Goal: Task Accomplishment & Management: Manage account settings

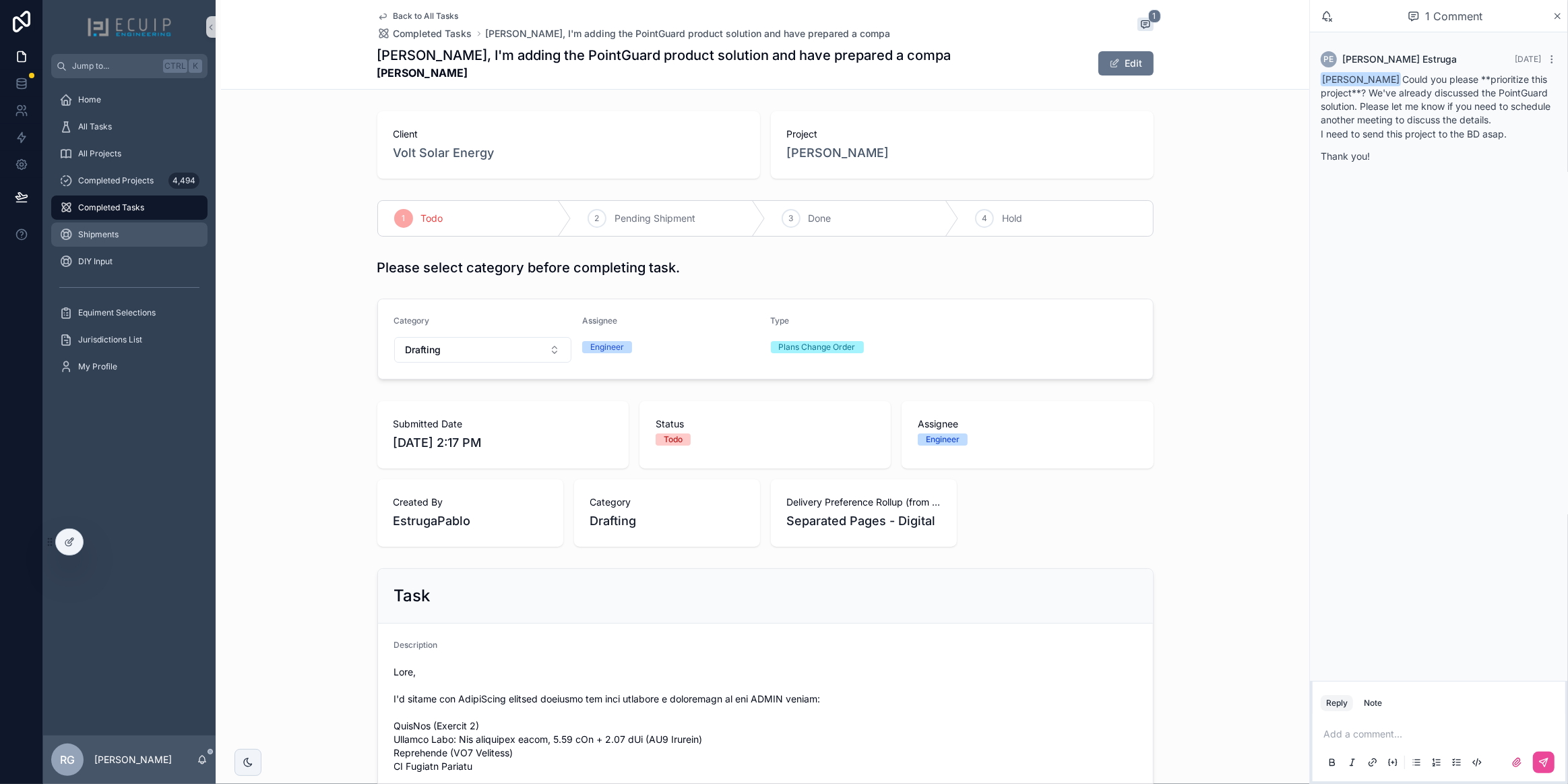
scroll to position [184, 0]
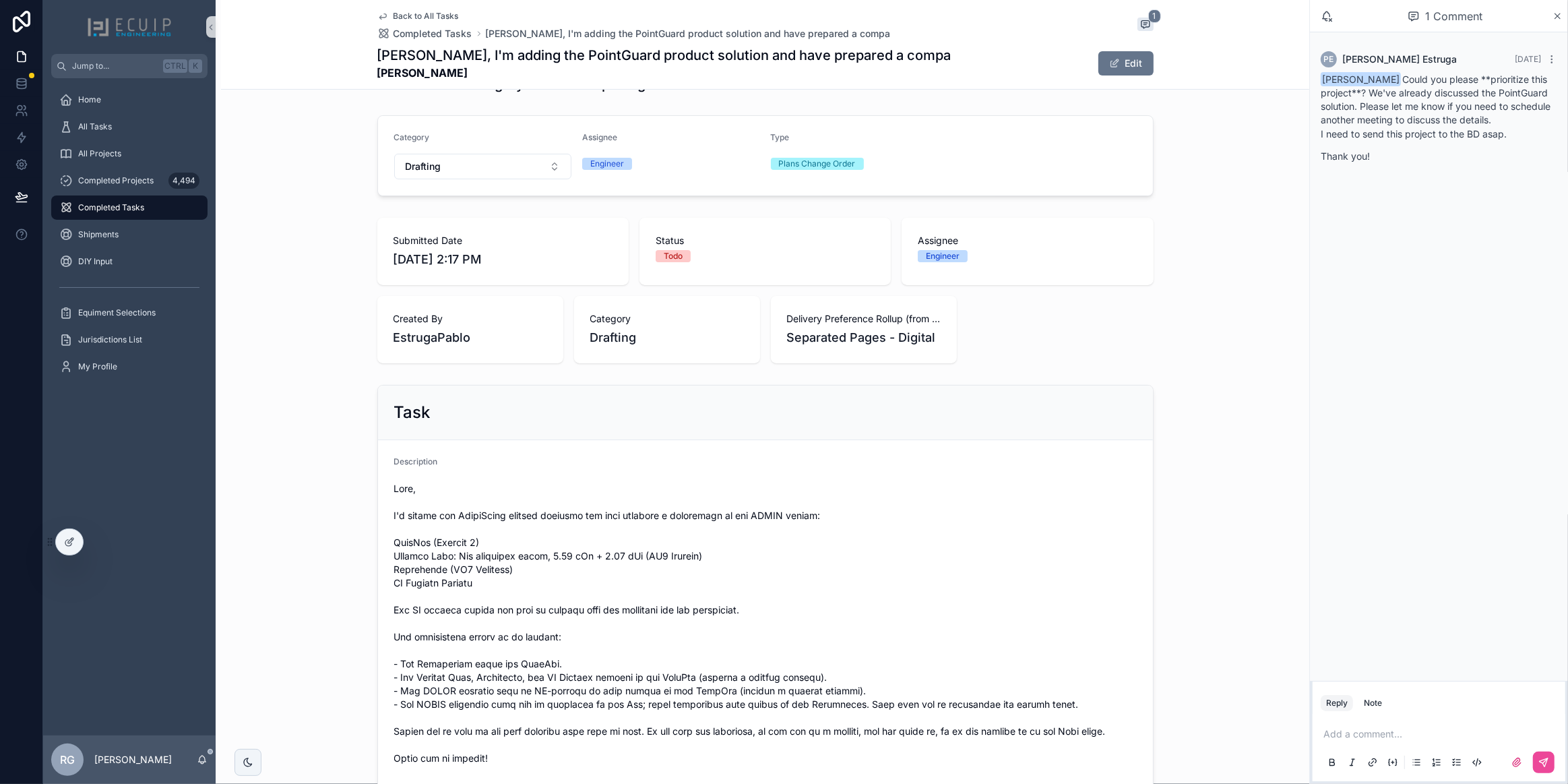
click at [121, 207] on span "Completed Tasks" at bounding box center [111, 207] width 66 height 11
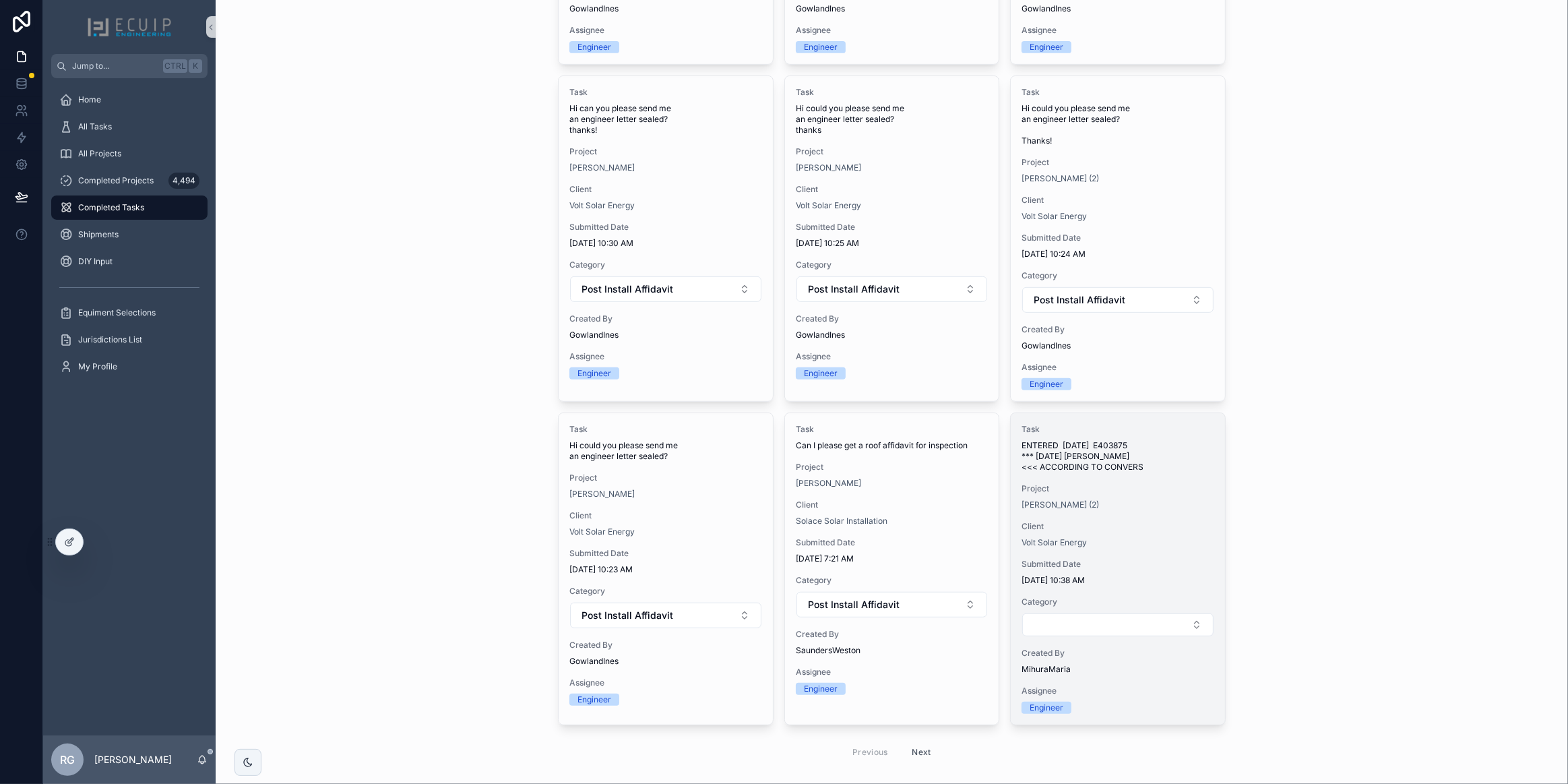
scroll to position [674, 0]
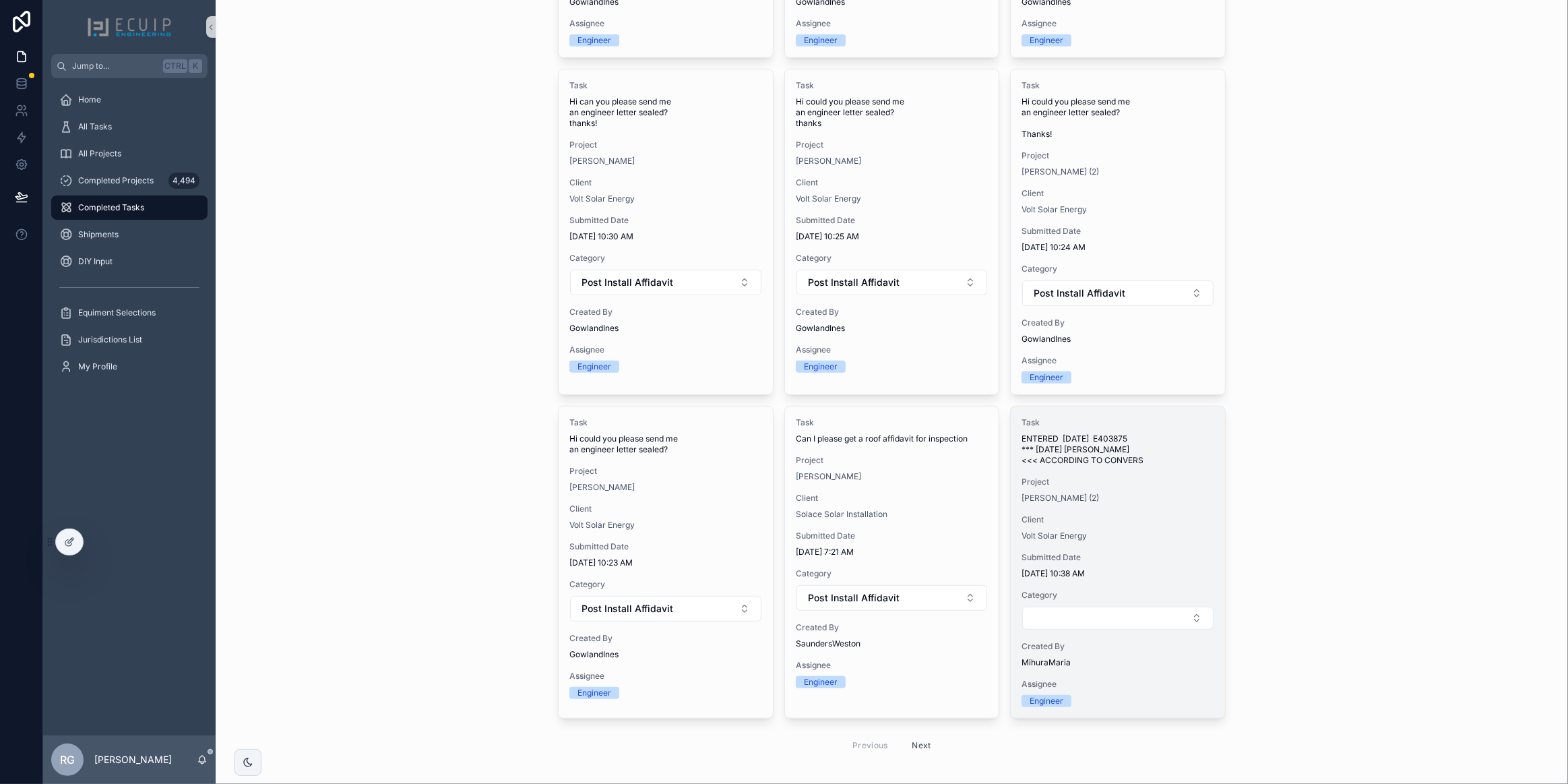
click at [1162, 469] on div "Task ENTERED [DATE] E403875 *** [DATE] [PERSON_NAME] <<< ACCORDING TO CONVERS P…" at bounding box center [1118, 562] width 214 height 311
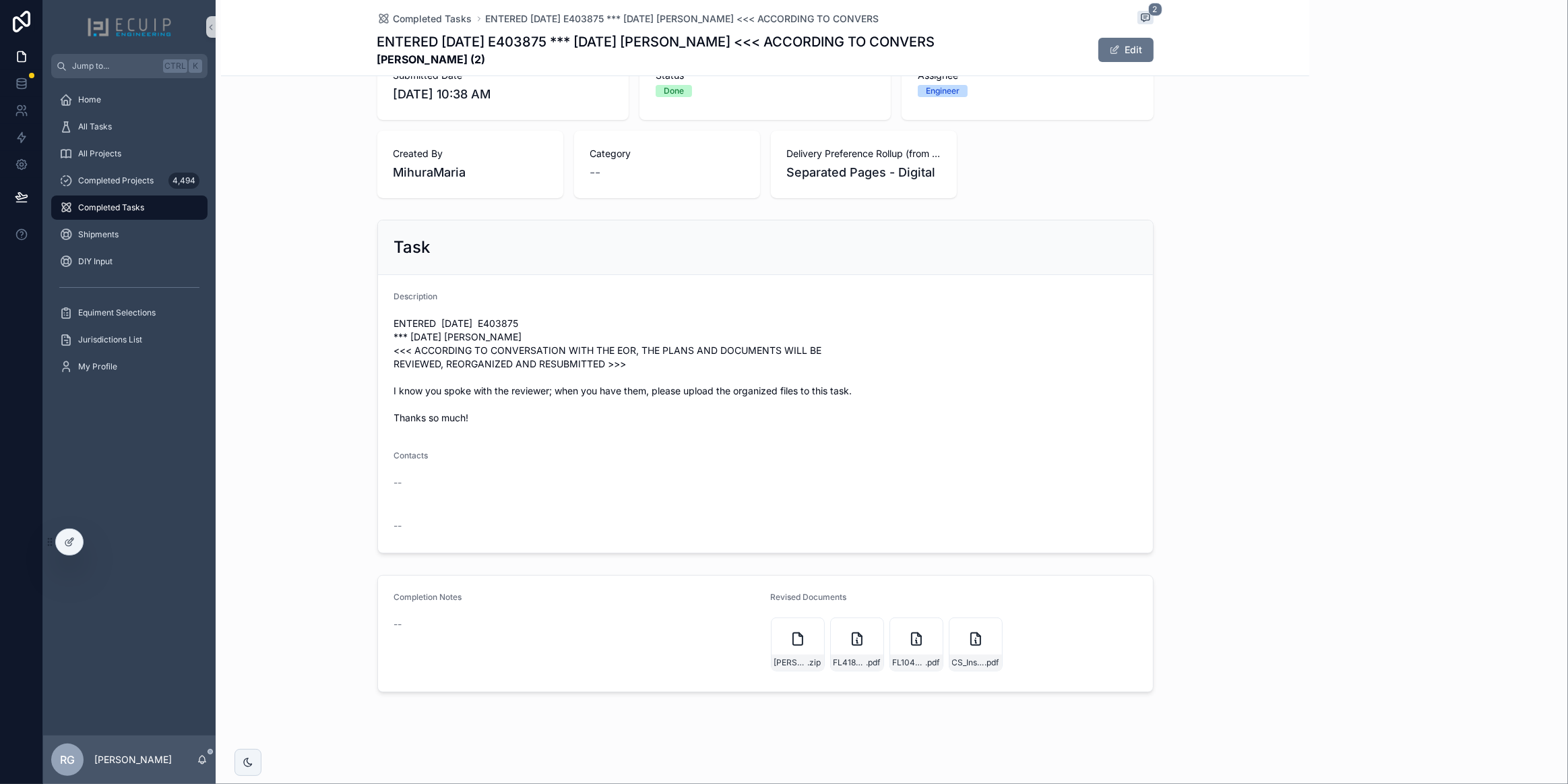
scroll to position [331, 0]
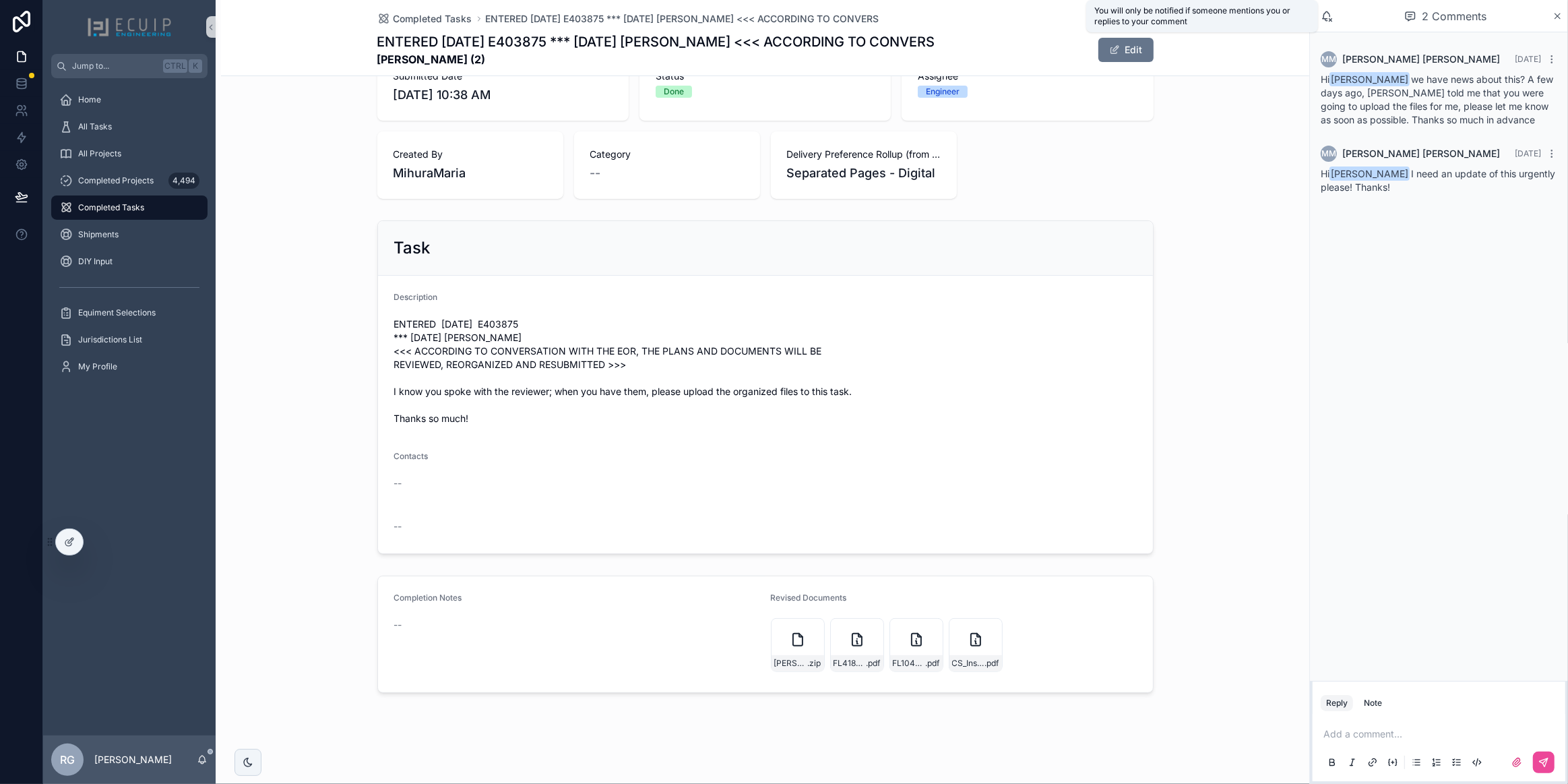
drag, startPoint x: 474, startPoint y: 481, endPoint x: 577, endPoint y: 523, distance: 111.2
click at [474, 481] on div "--" at bounding box center [766, 483] width 743 height 13
click at [1120, 54] on button "Edit" at bounding box center [1126, 50] width 55 height 25
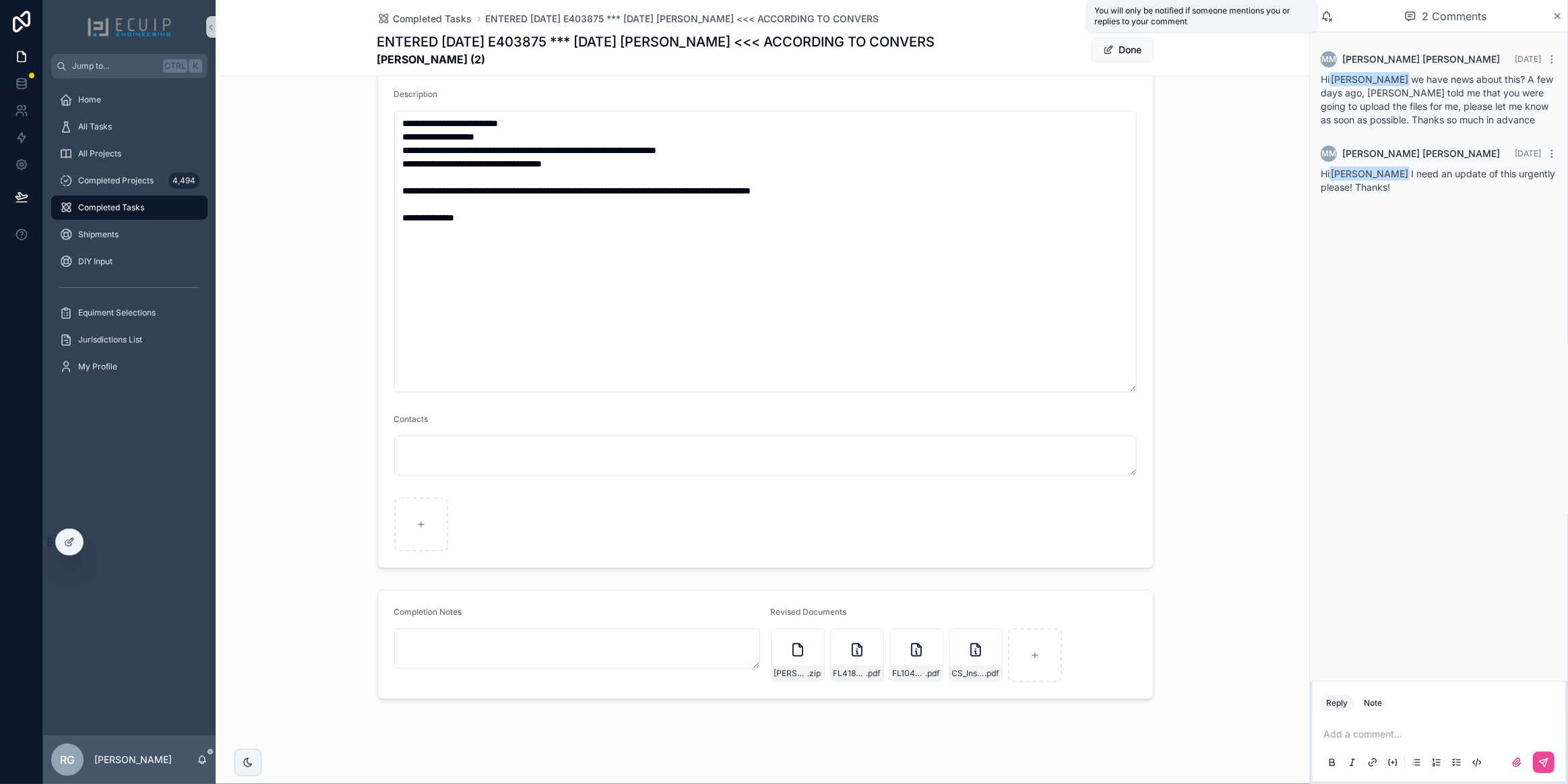
scroll to position [543, 0]
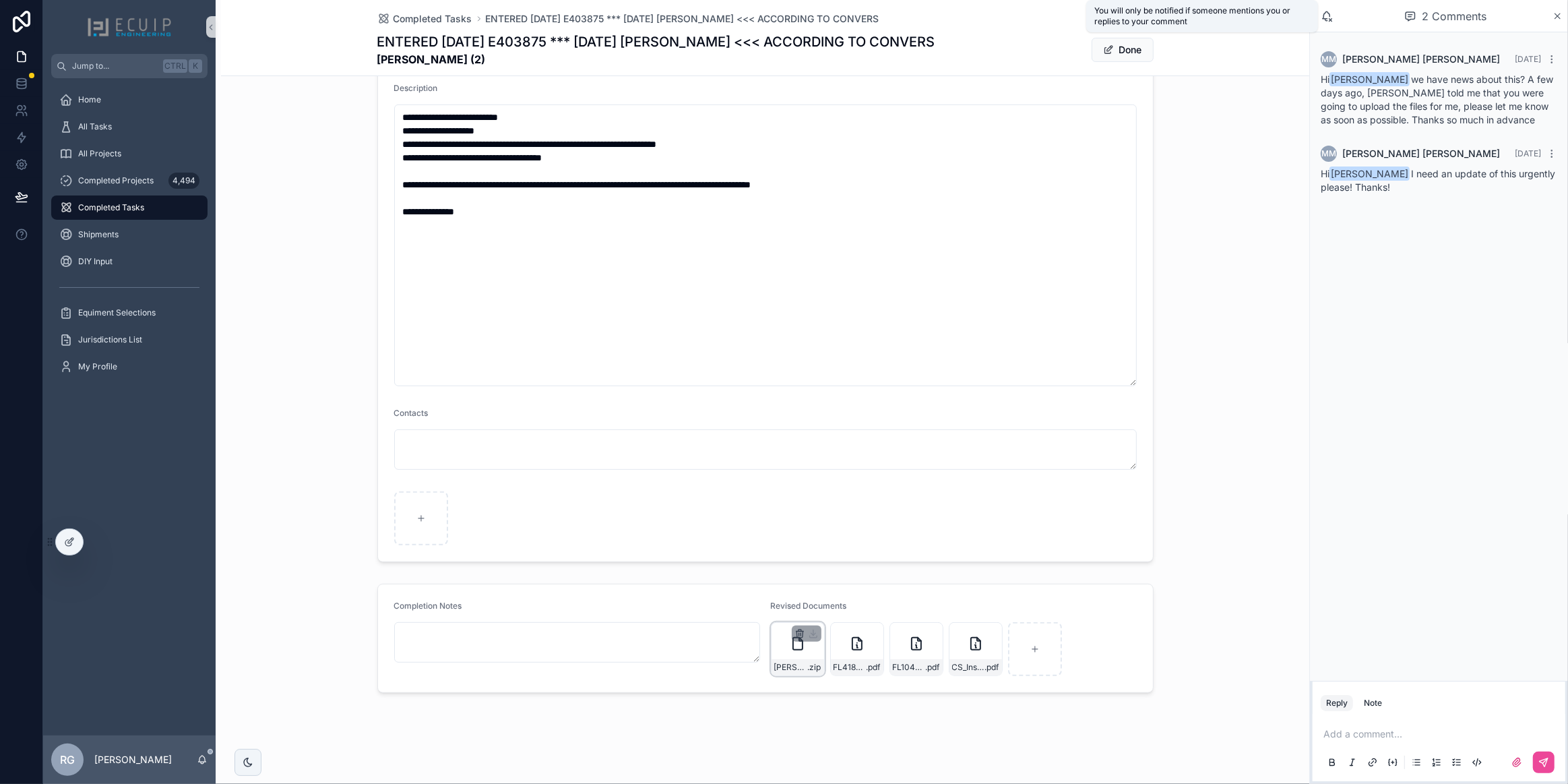
click at [795, 631] on icon "scrollable content" at bounding box center [799, 633] width 11 height 11
click at [821, 610] on icon "scrollable content" at bounding box center [823, 608] width 11 height 11
click at [1428, 737] on p "scrollable content" at bounding box center [1442, 734] width 237 height 13
click at [1550, 769] on button "scrollable content" at bounding box center [1543, 762] width 22 height 22
click at [1122, 54] on button "Done" at bounding box center [1122, 50] width 62 height 25
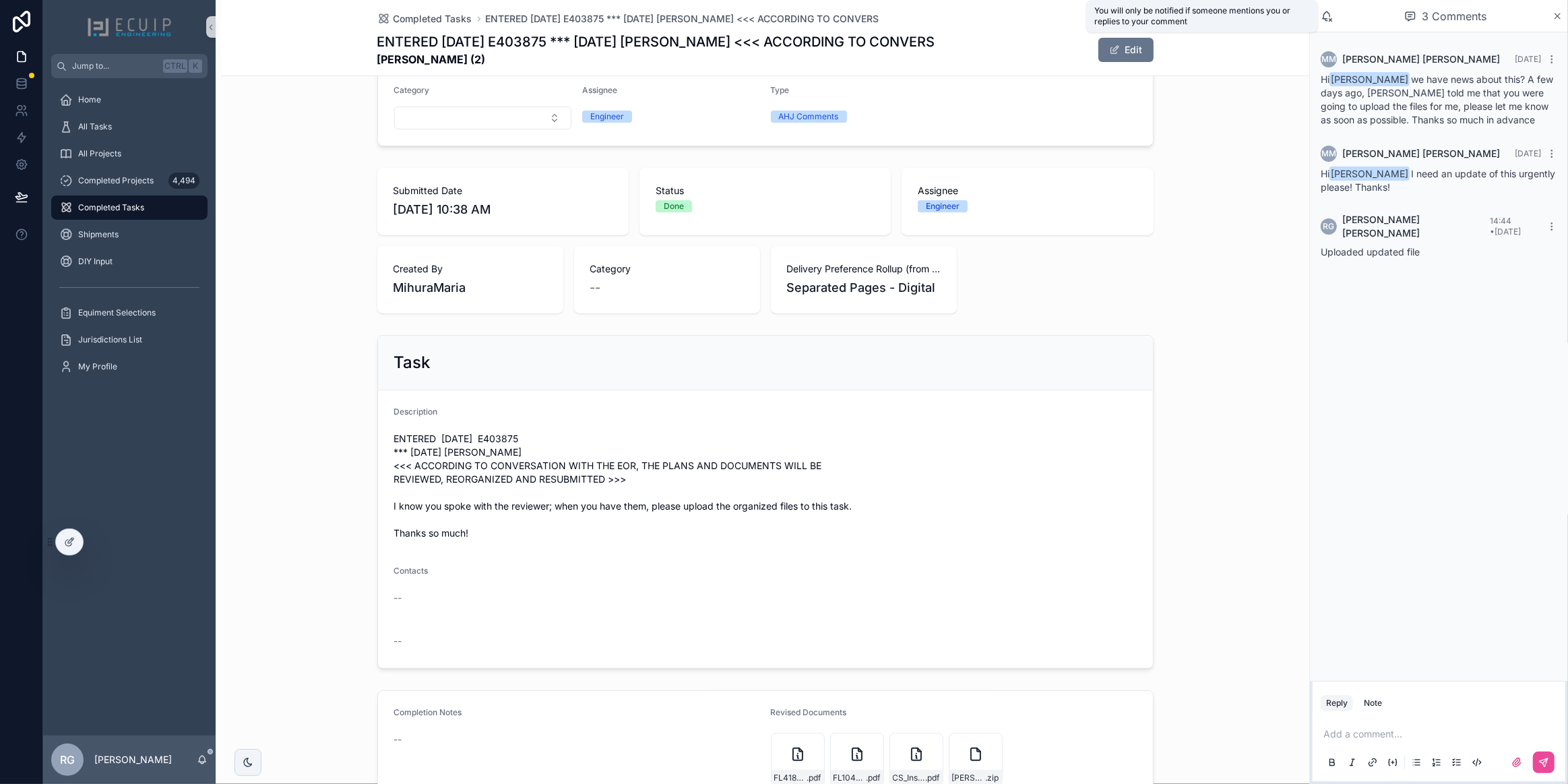
scroll to position [0, 0]
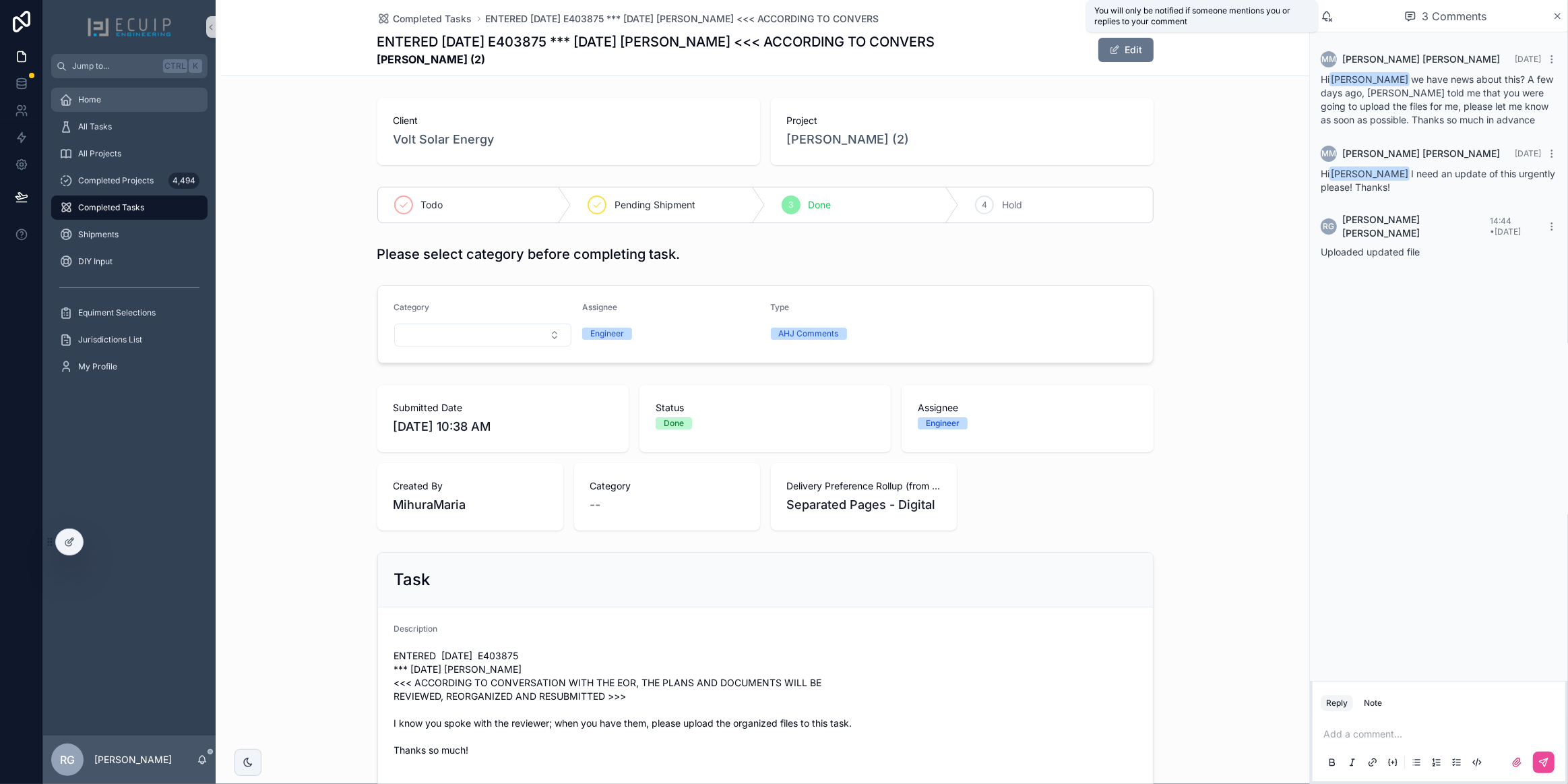
click at [126, 106] on div "Home" at bounding box center [130, 99] width 140 height 22
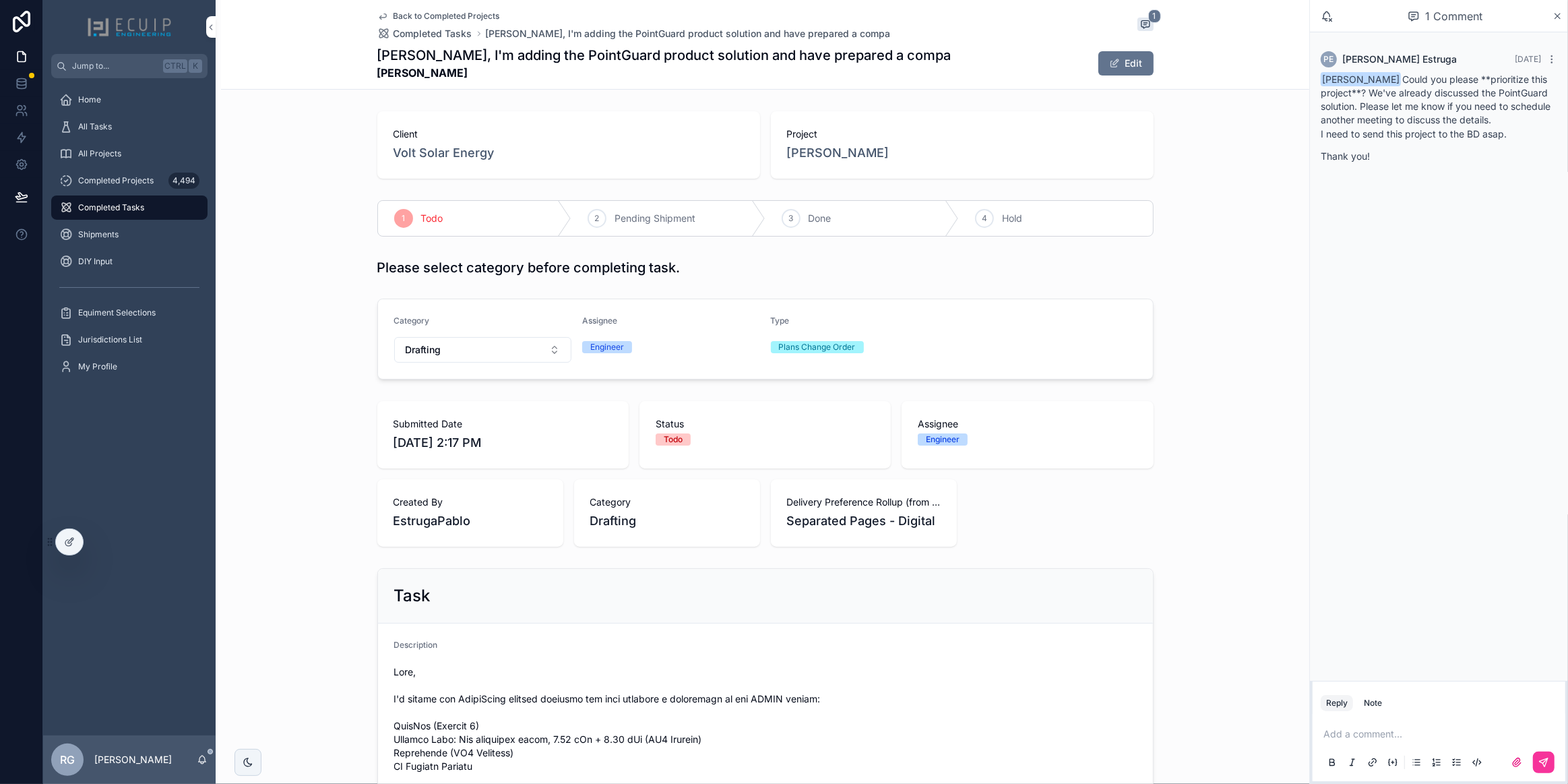
scroll to position [481, 0]
